Goal: Download file/media

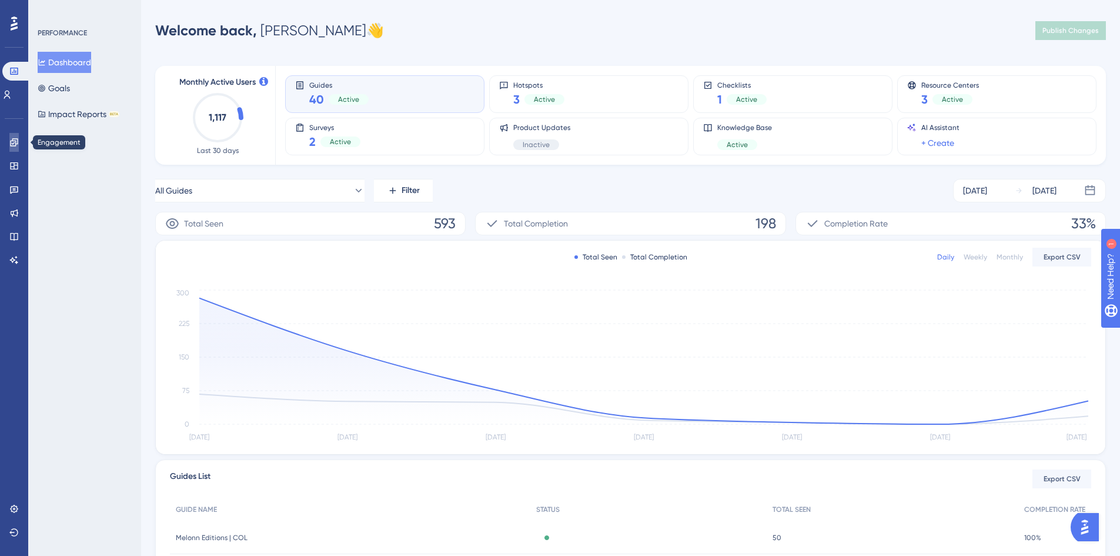
click at [0, 0] on icon at bounding box center [0, 0] width 0 height 0
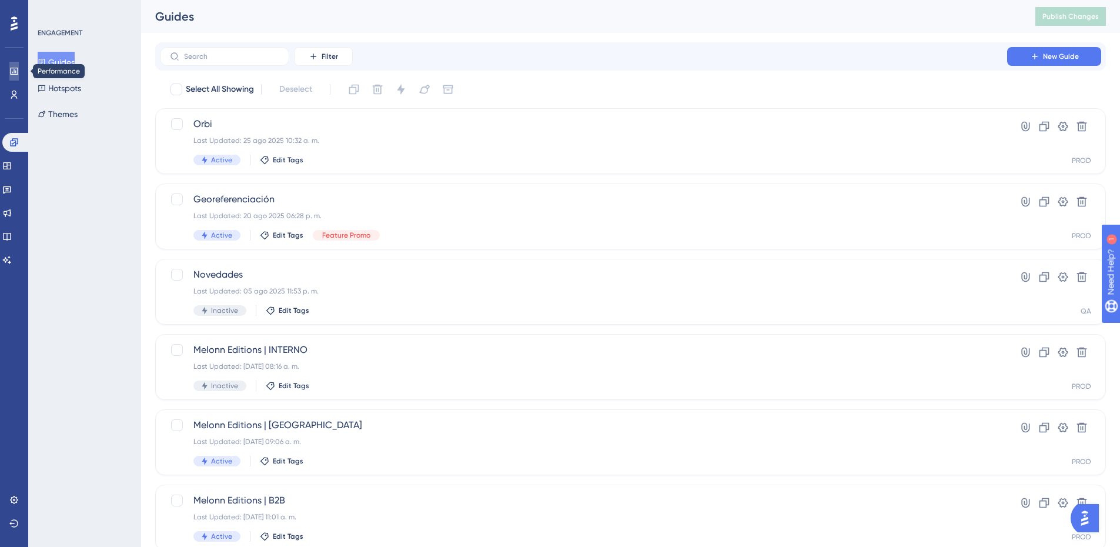
click at [0, 0] on icon at bounding box center [0, 0] width 0 height 0
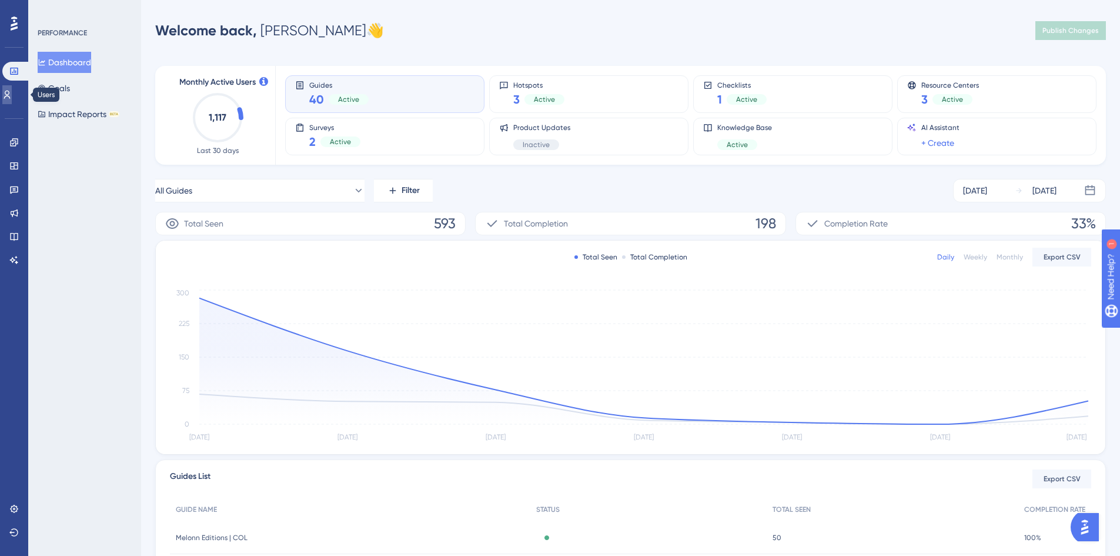
click at [0, 0] on icon at bounding box center [0, 0] width 0 height 0
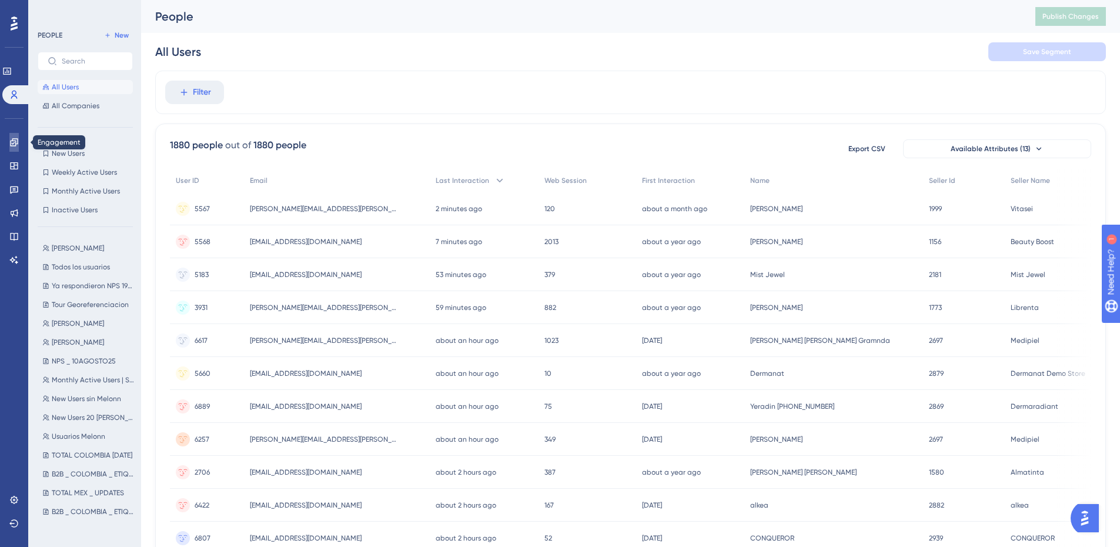
click at [0, 0] on icon at bounding box center [0, 0] width 0 height 0
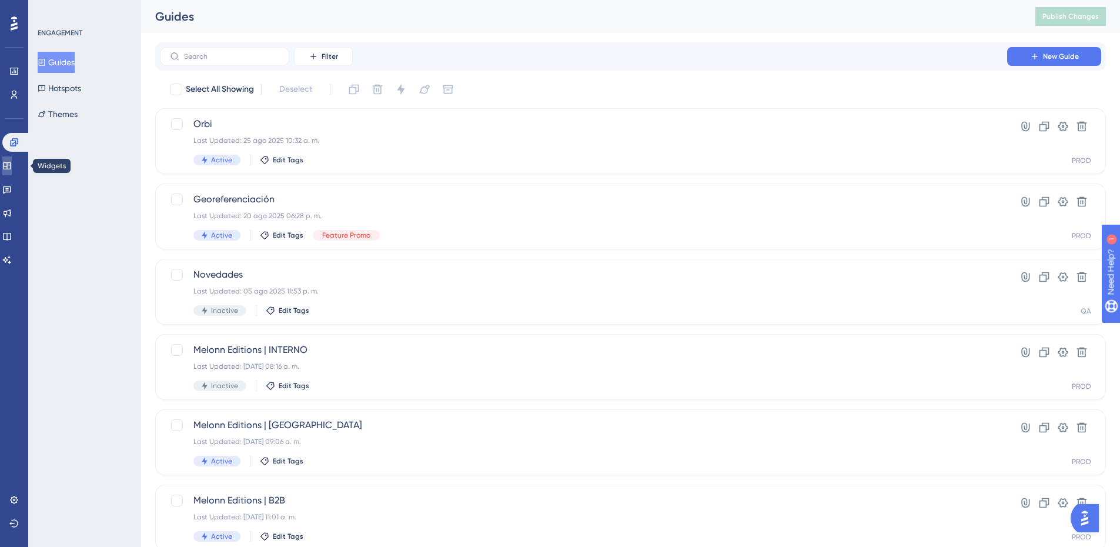
click at [8, 162] on link at bounding box center [6, 165] width 9 height 19
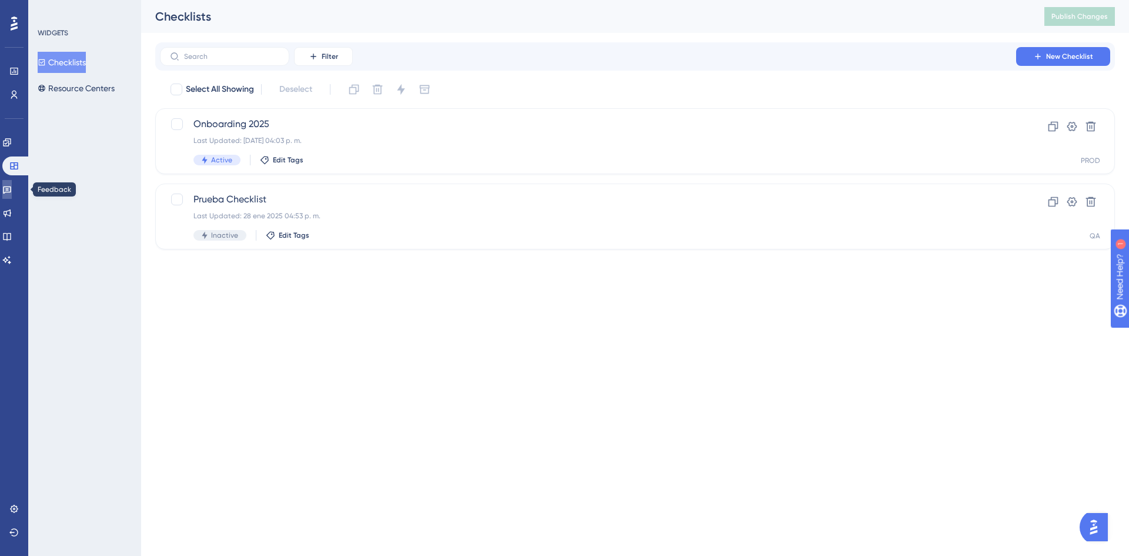
click at [12, 189] on icon at bounding box center [6, 189] width 9 height 9
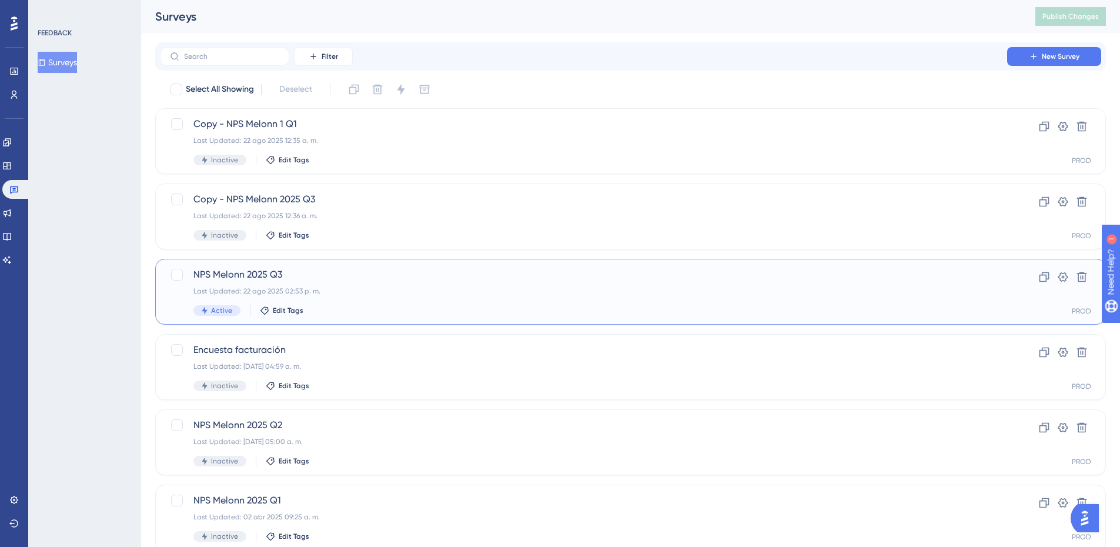
click at [383, 286] on div "NPS Melonn 2025 Q3 Last Updated: 22 ago 2025 02:53 p. m. Active Edit Tags" at bounding box center [583, 291] width 780 height 48
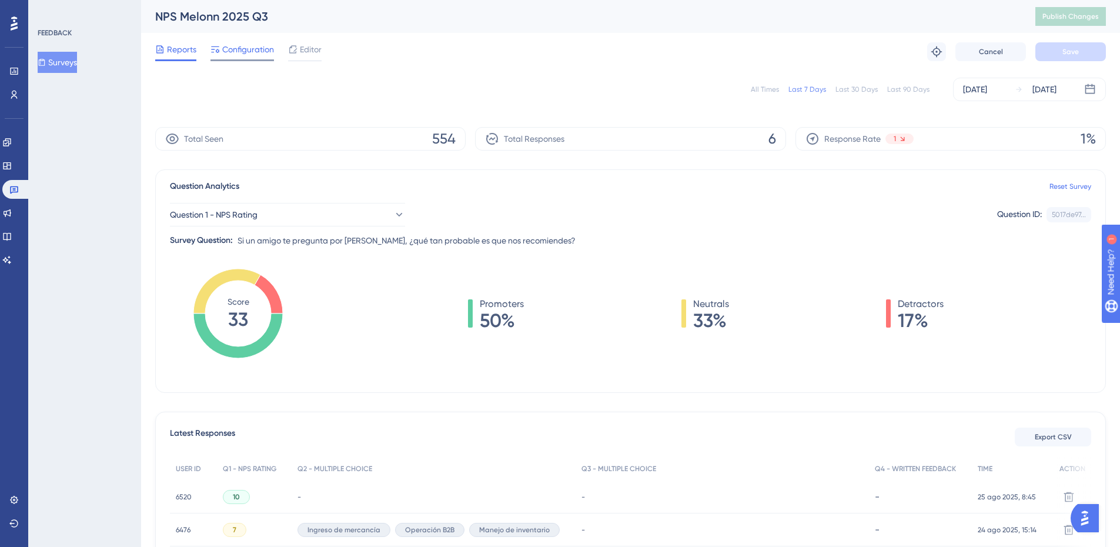
click at [229, 49] on span "Configuration" at bounding box center [248, 49] width 52 height 14
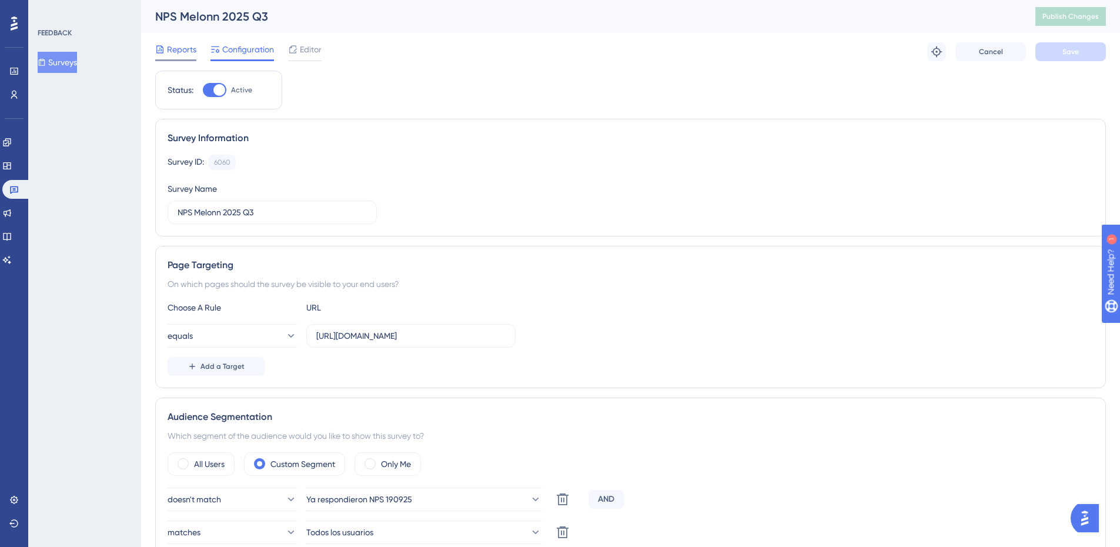
click at [168, 48] on span "Reports" at bounding box center [181, 49] width 29 height 14
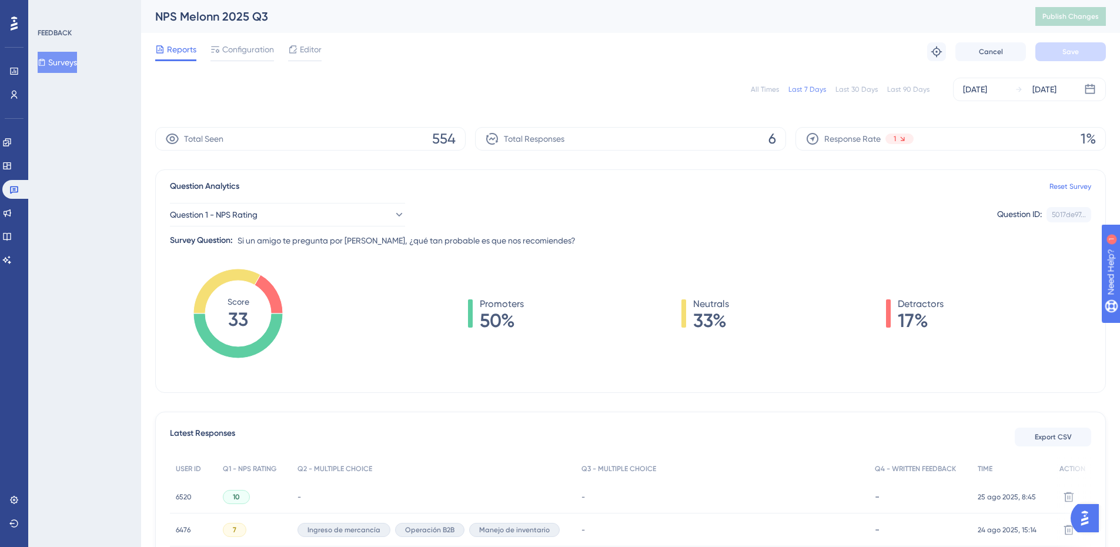
click at [755, 89] on div "All Times" at bounding box center [765, 89] width 28 height 9
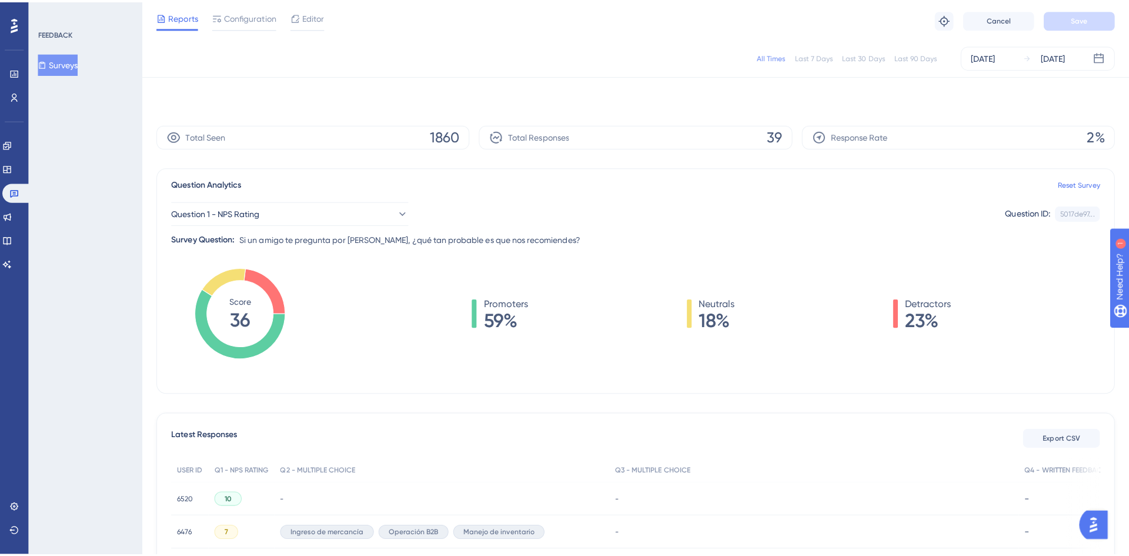
scroll to position [118, 0]
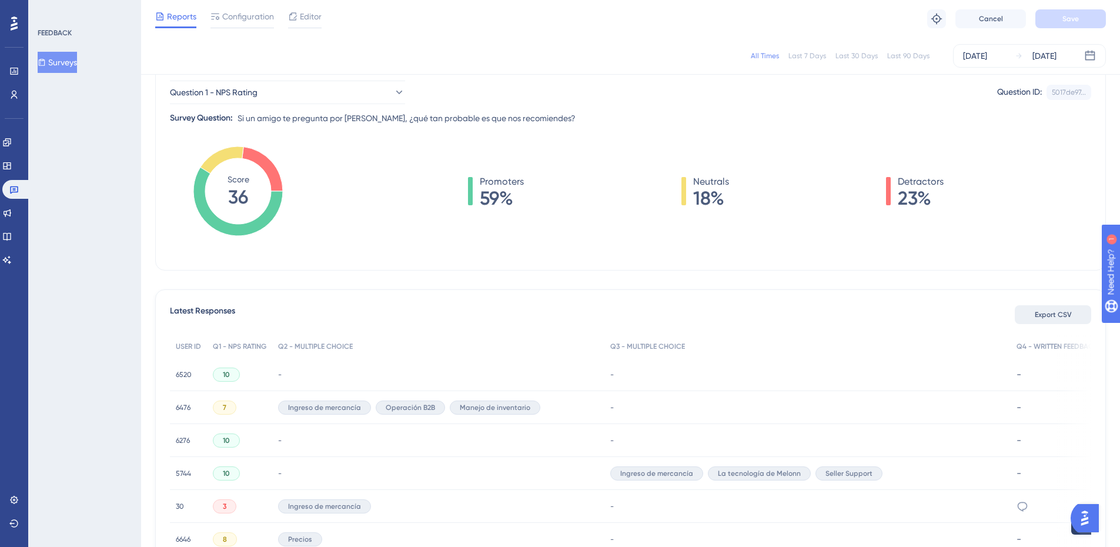
click at [1034, 314] on button "Export CSV" at bounding box center [1053, 314] width 76 height 19
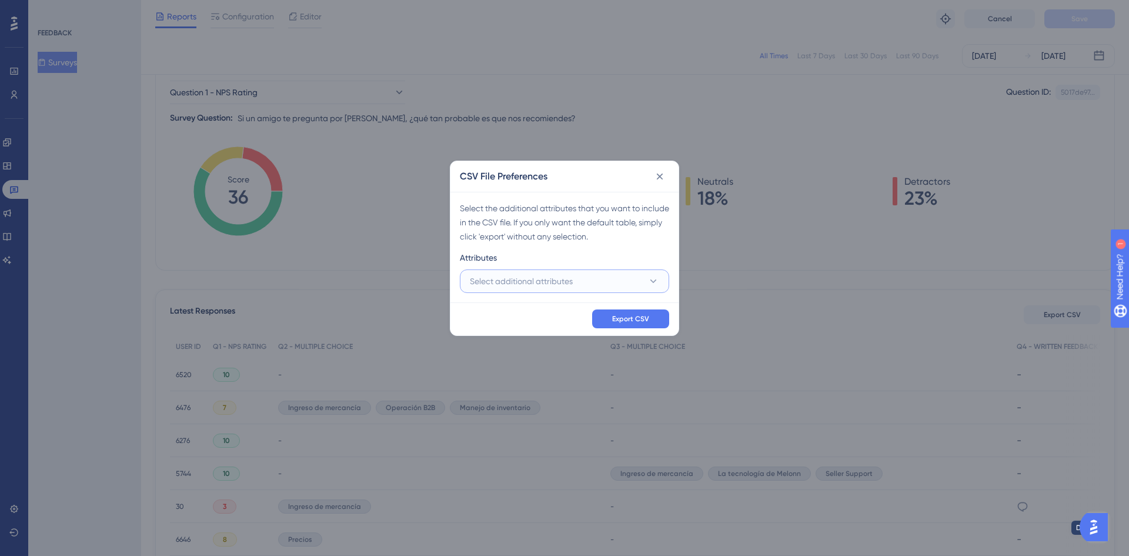
click at [584, 277] on button "Select additional attributes" at bounding box center [564, 281] width 209 height 24
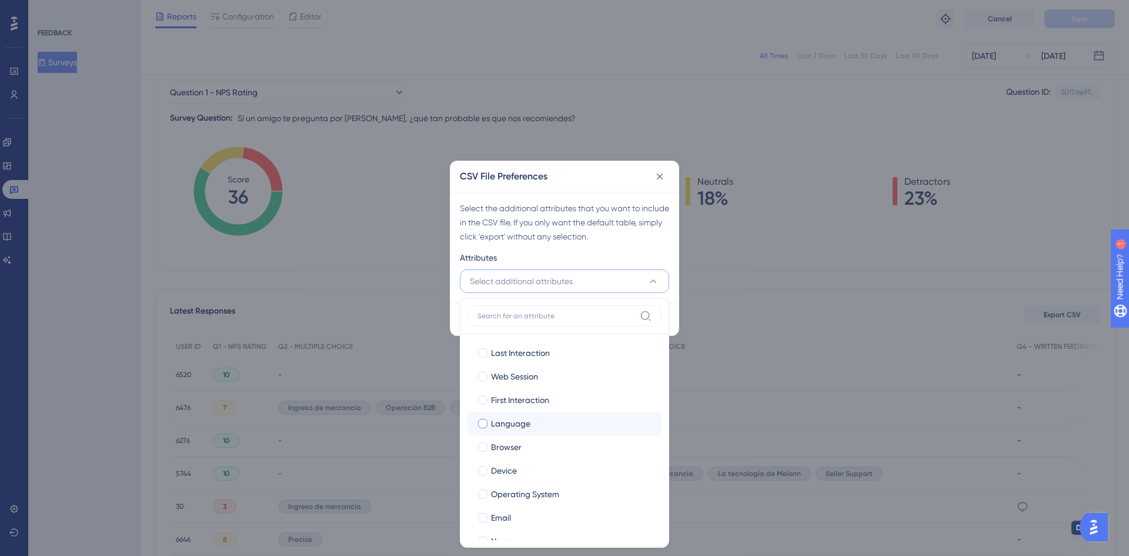
scroll to position [59, 0]
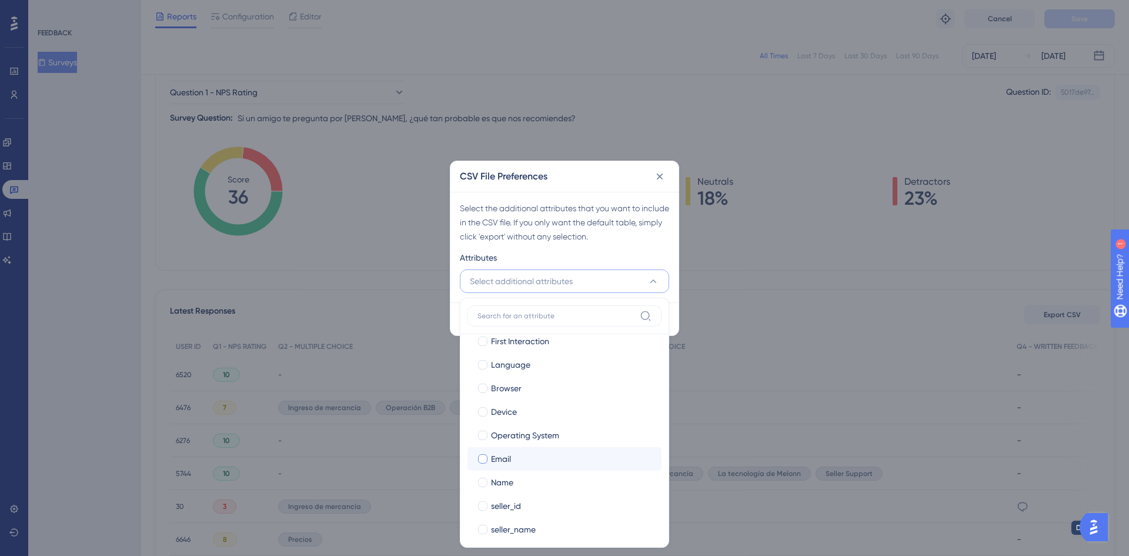
click at [500, 460] on span "Email" at bounding box center [501, 458] width 20 height 14
checkbox input "true"
click at [500, 481] on span "Name" at bounding box center [502, 482] width 22 height 14
checkbox input "true"
click at [507, 505] on span "seller_id" at bounding box center [506, 506] width 30 height 14
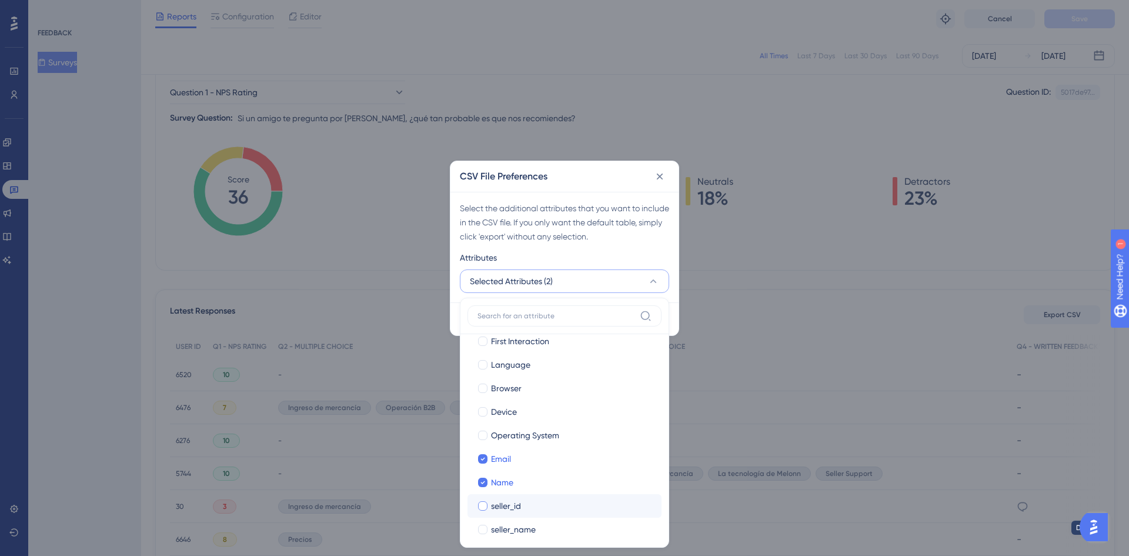
checkbox input "true"
click at [511, 496] on span "seller_name" at bounding box center [513, 498] width 45 height 14
checkbox input "true"
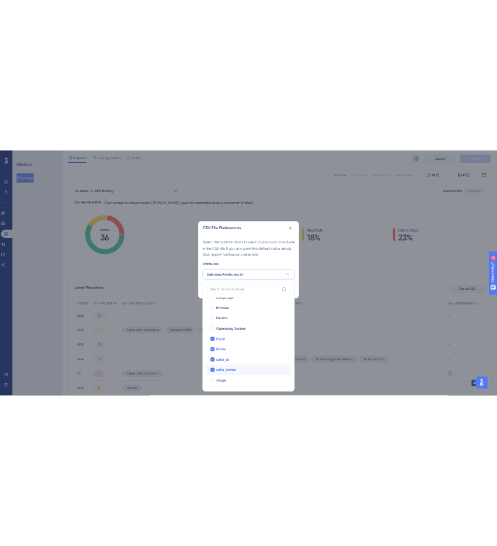
scroll to position [0, 0]
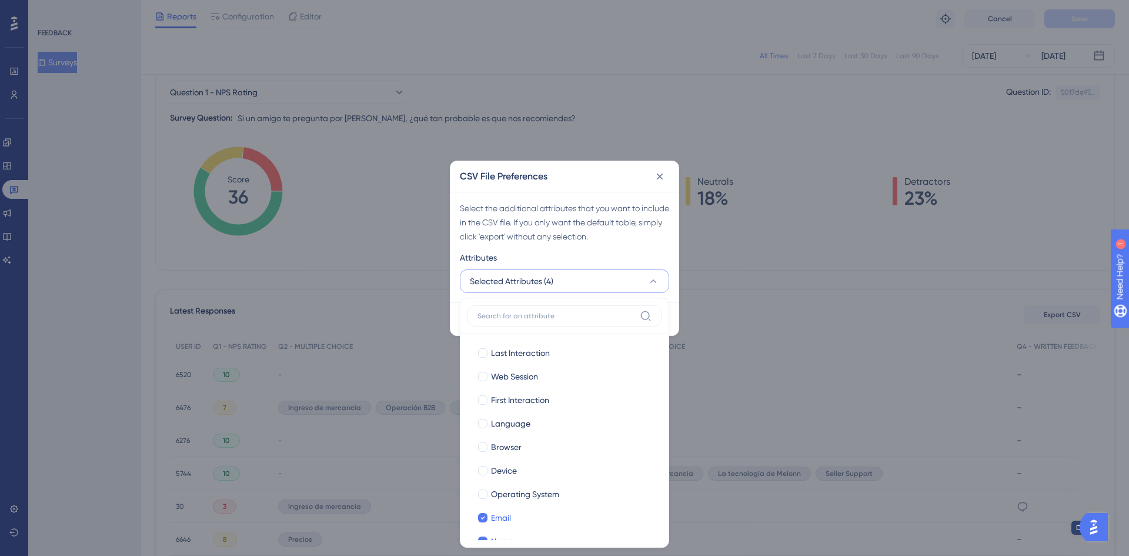
click at [544, 199] on div "Select the additional attributes that you want to include in the CSV file. If y…" at bounding box center [564, 247] width 228 height 111
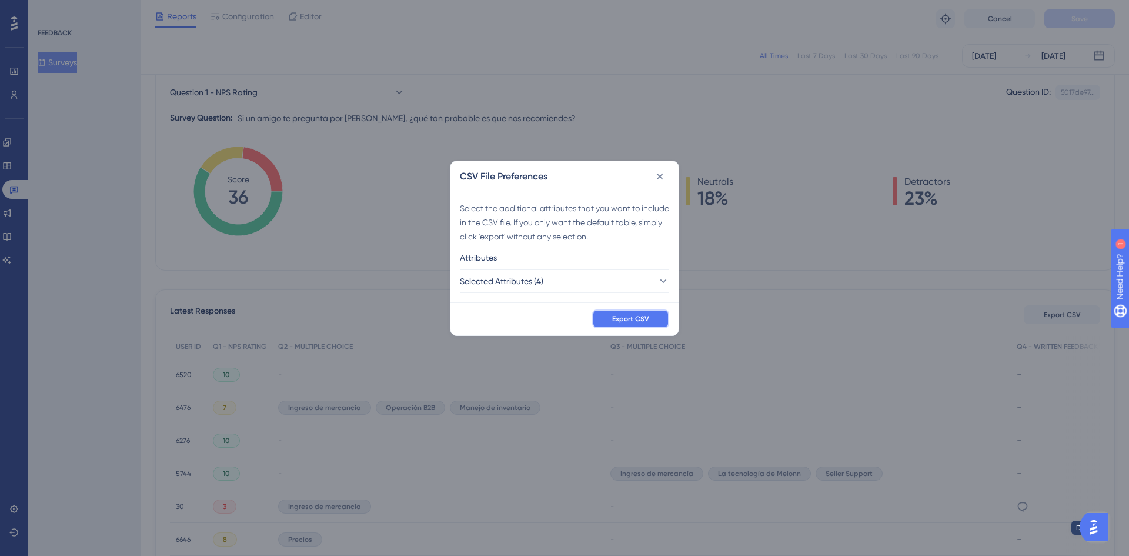
click at [626, 322] on span "Export CSV" at bounding box center [630, 318] width 37 height 9
